Goal: Entertainment & Leisure: Browse casually

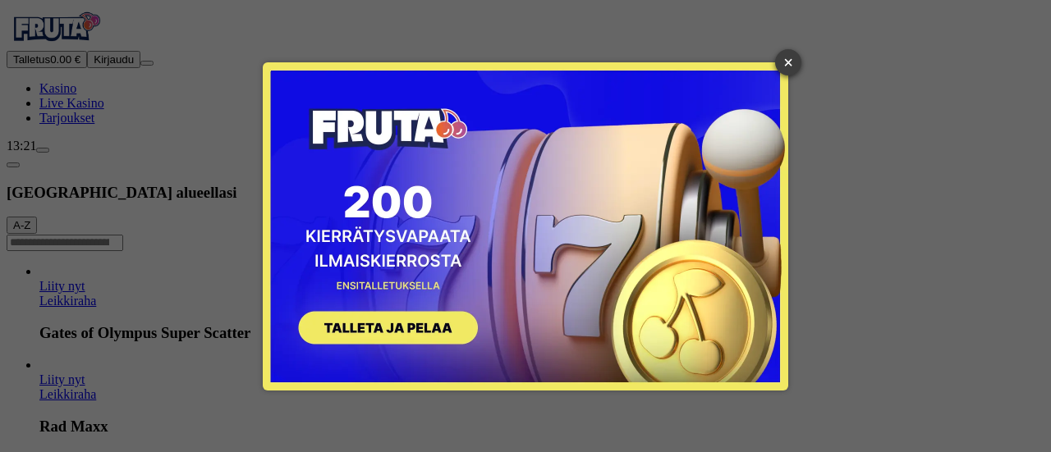
click at [783, 63] on link "×" at bounding box center [788, 62] width 26 height 26
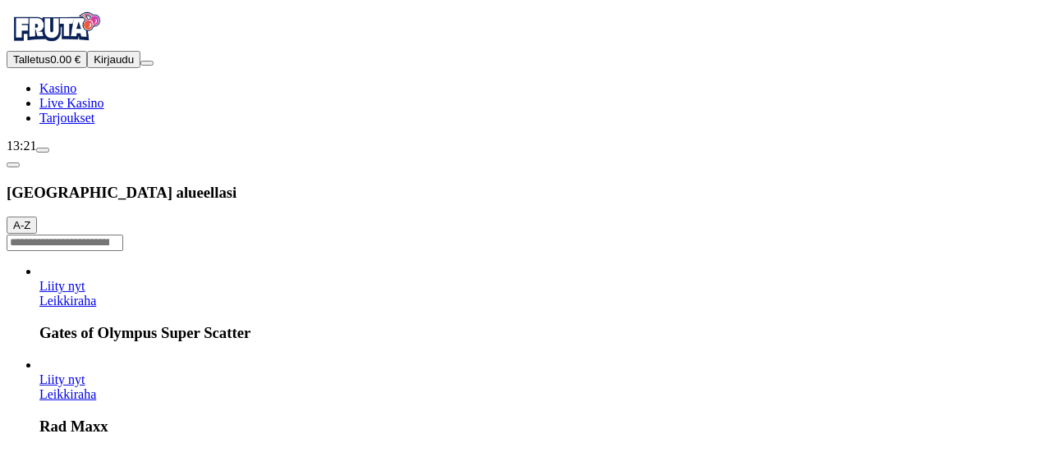
click at [120, 68] on button "Kirjaudu" at bounding box center [113, 59] width 53 height 17
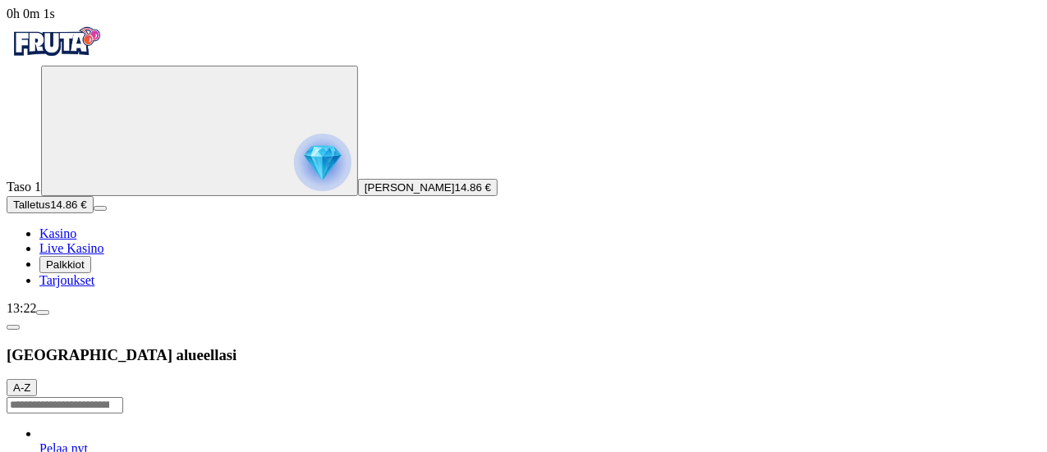
click at [294, 174] on img "Primary" at bounding box center [322, 162] width 57 height 57
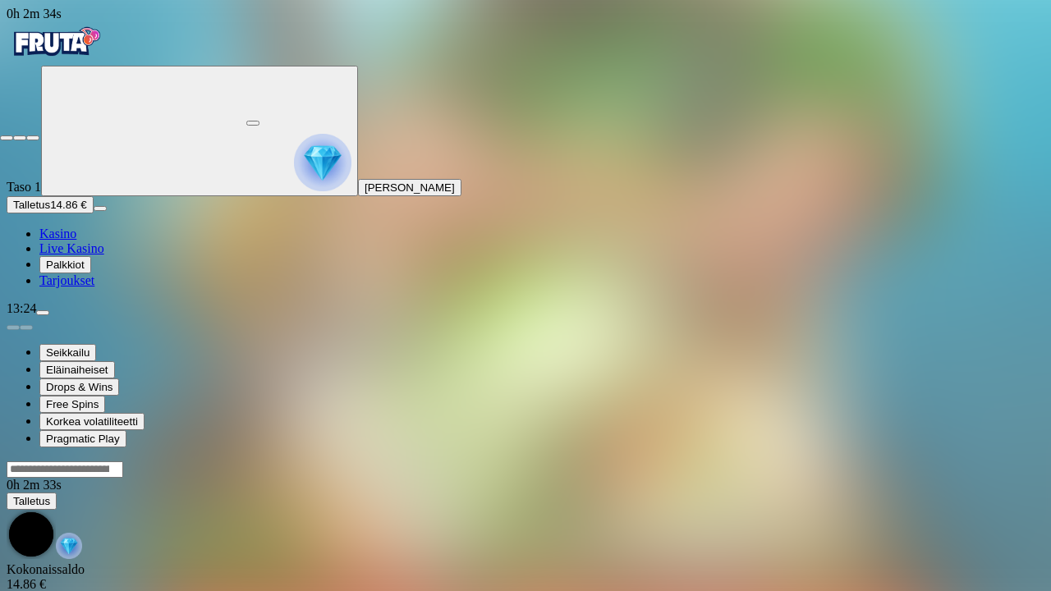
click at [1028, 126] on div at bounding box center [525, 133] width 1051 height 15
click at [33, 138] on span "fullscreen-exit icon" at bounding box center [33, 138] width 0 height 0
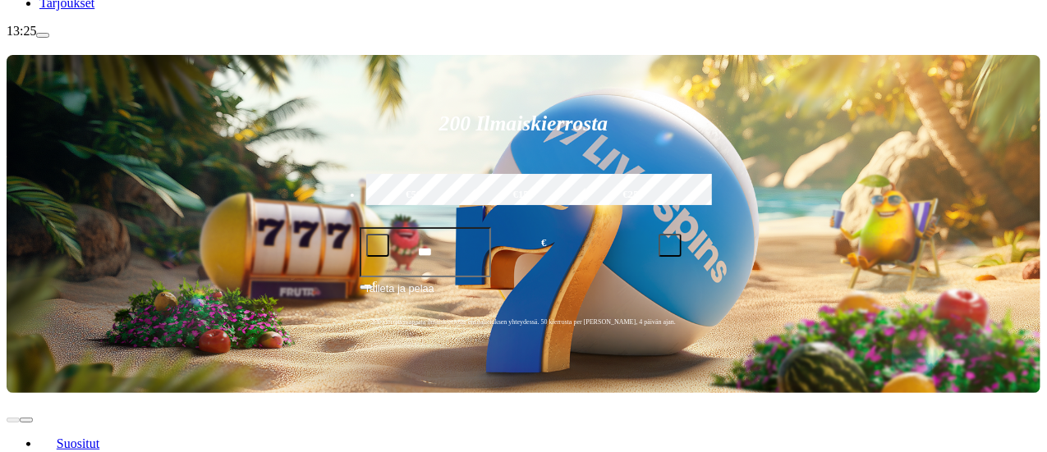
scroll to position [280, 0]
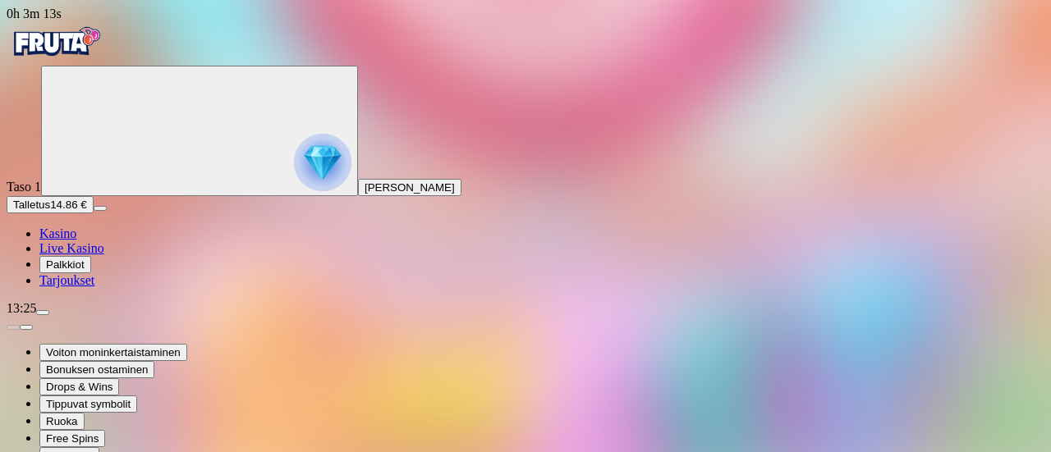
drag, startPoint x: 928, startPoint y: 151, endPoint x: 927, endPoint y: 250, distance: 99.3
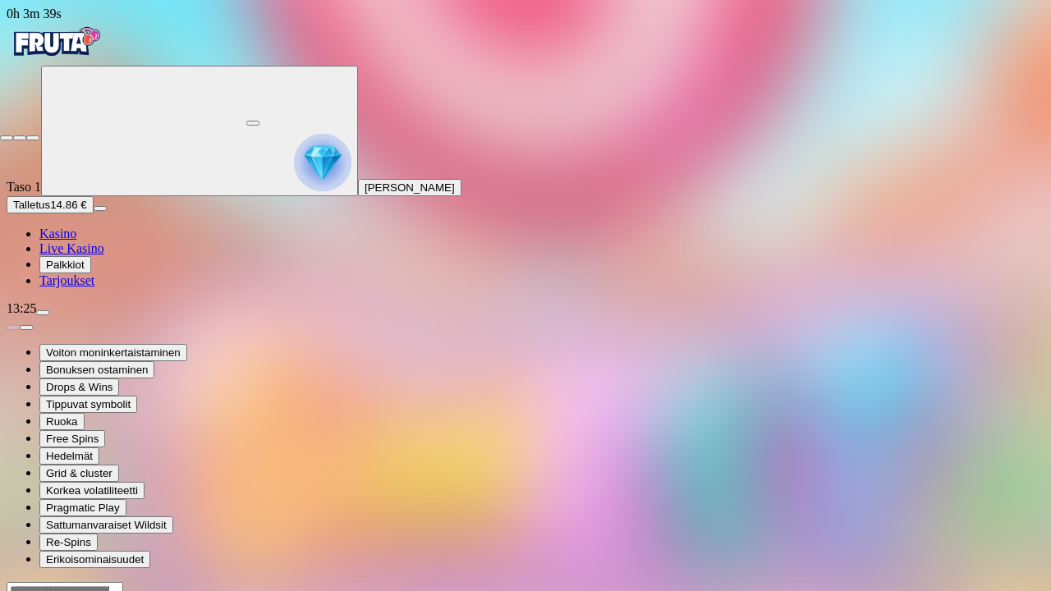
click at [7, 138] on span "close icon" at bounding box center [7, 138] width 0 height 0
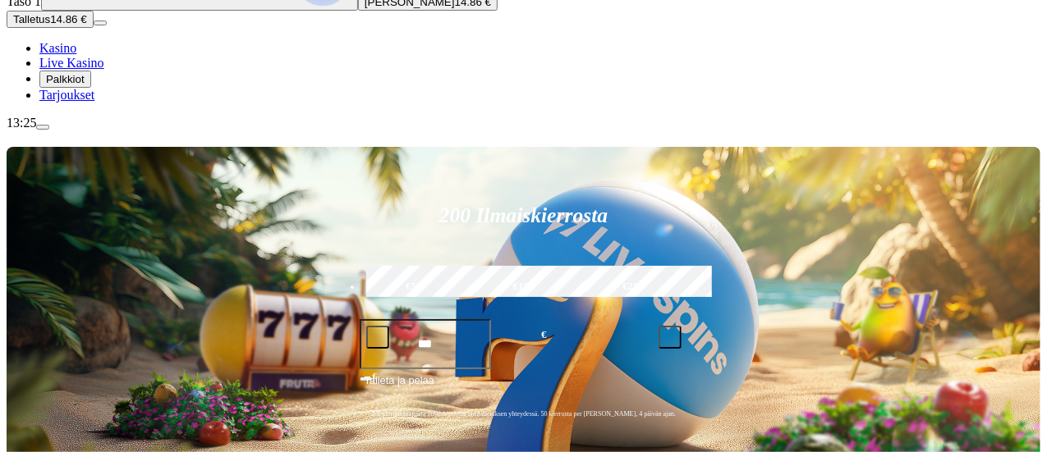
scroll to position [282, 0]
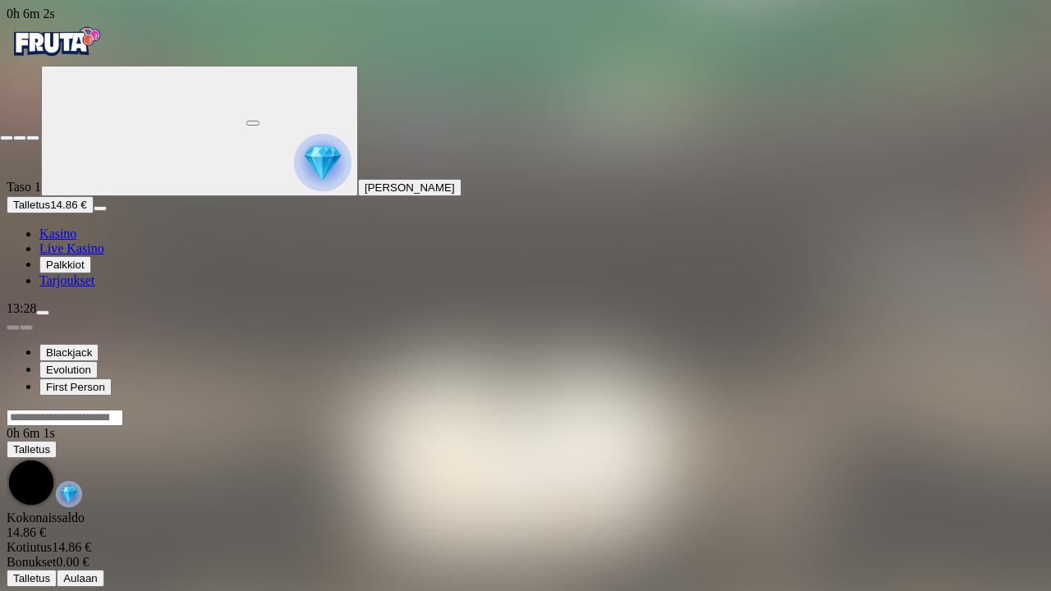
click at [7, 138] on span "close icon" at bounding box center [7, 138] width 0 height 0
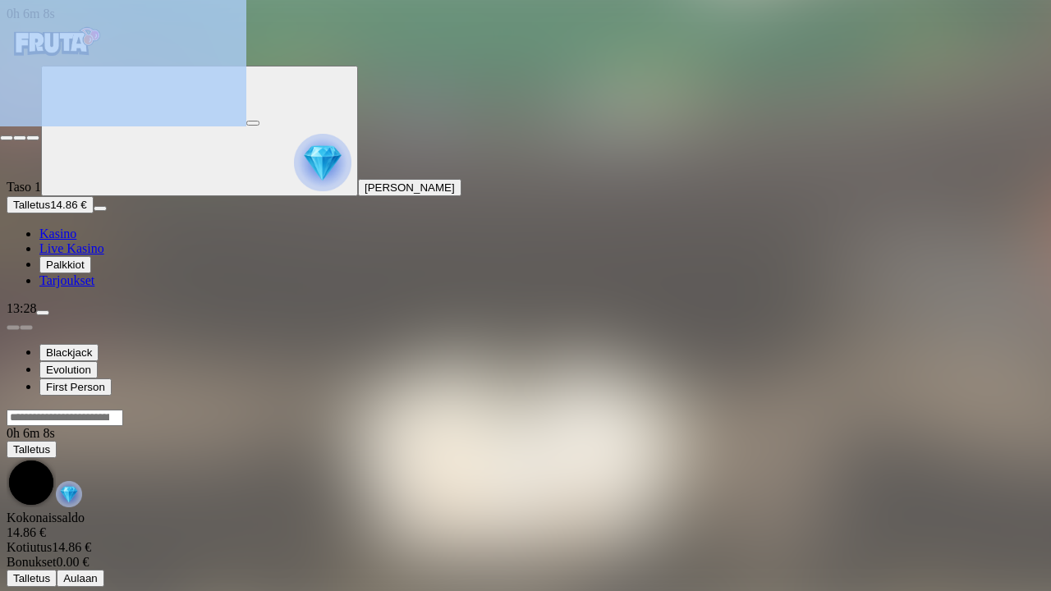
click at [7, 138] on span "close icon" at bounding box center [7, 138] width 0 height 0
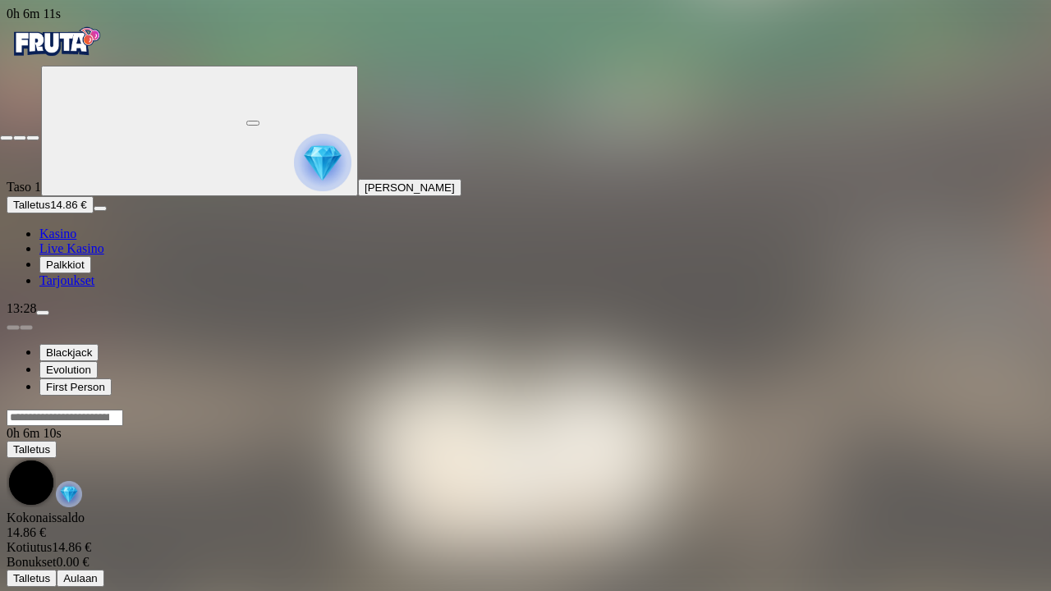
click at [33, 138] on span "fullscreen-exit icon" at bounding box center [33, 138] width 0 height 0
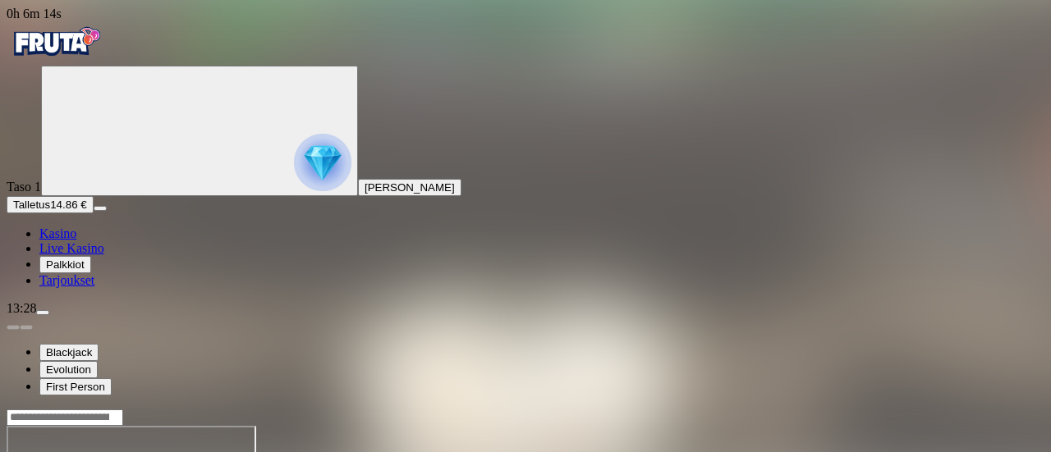
click at [115, 205] on circle "Primary" at bounding box center [170, 129] width 167 height 167
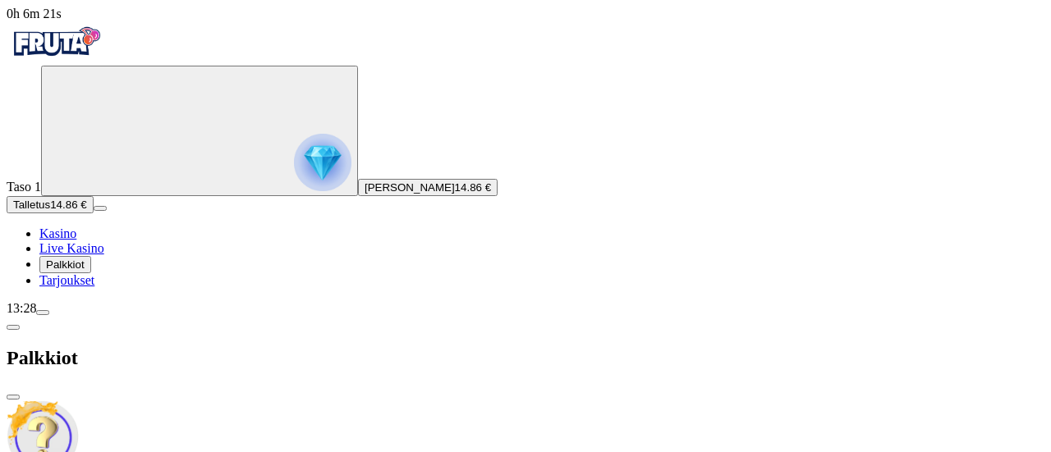
click at [13, 397] on span "close icon" at bounding box center [13, 397] width 0 height 0
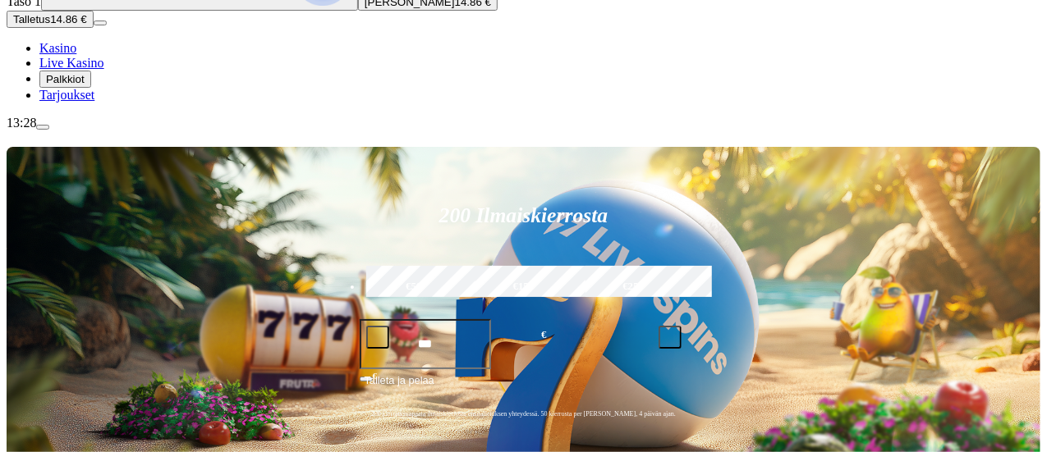
scroll to position [195, 0]
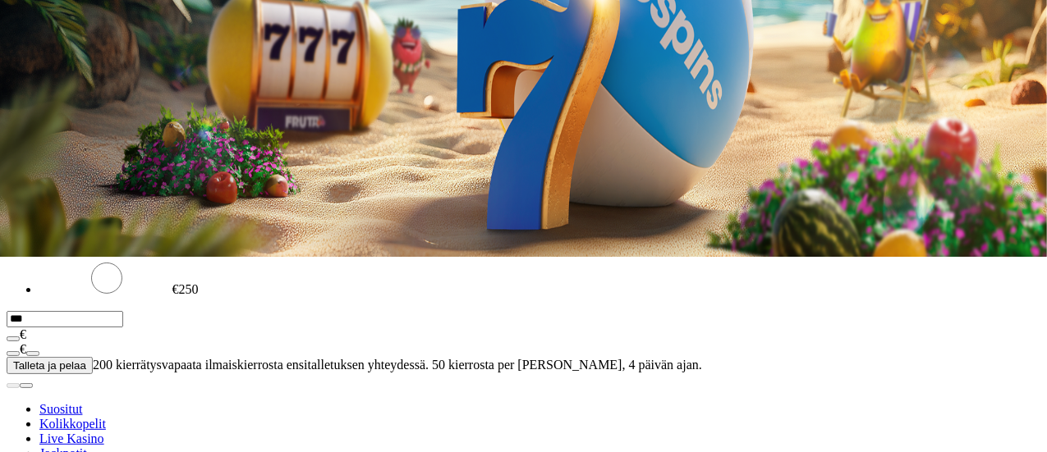
click at [43, 117] on span "menu icon" at bounding box center [43, 117] width 0 height 0
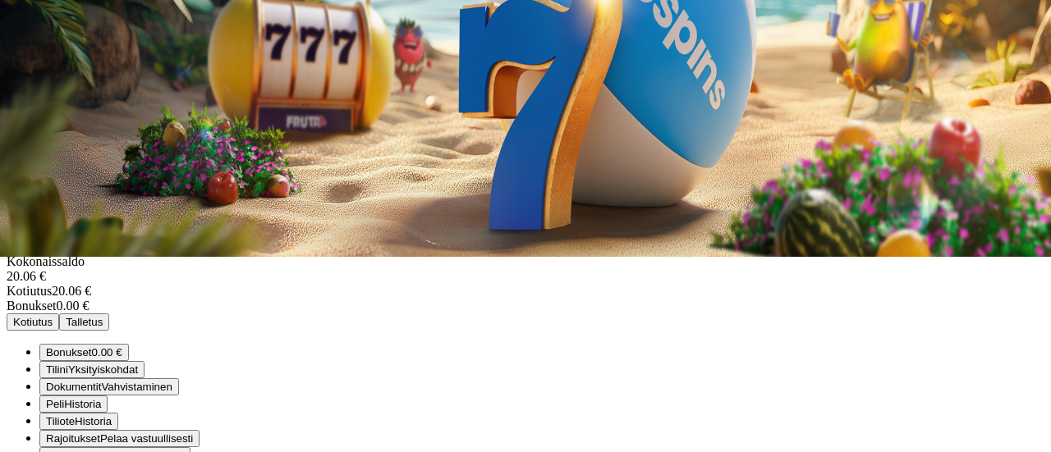
scroll to position [129, 0]
